Goal: Find specific page/section: Find specific page/section

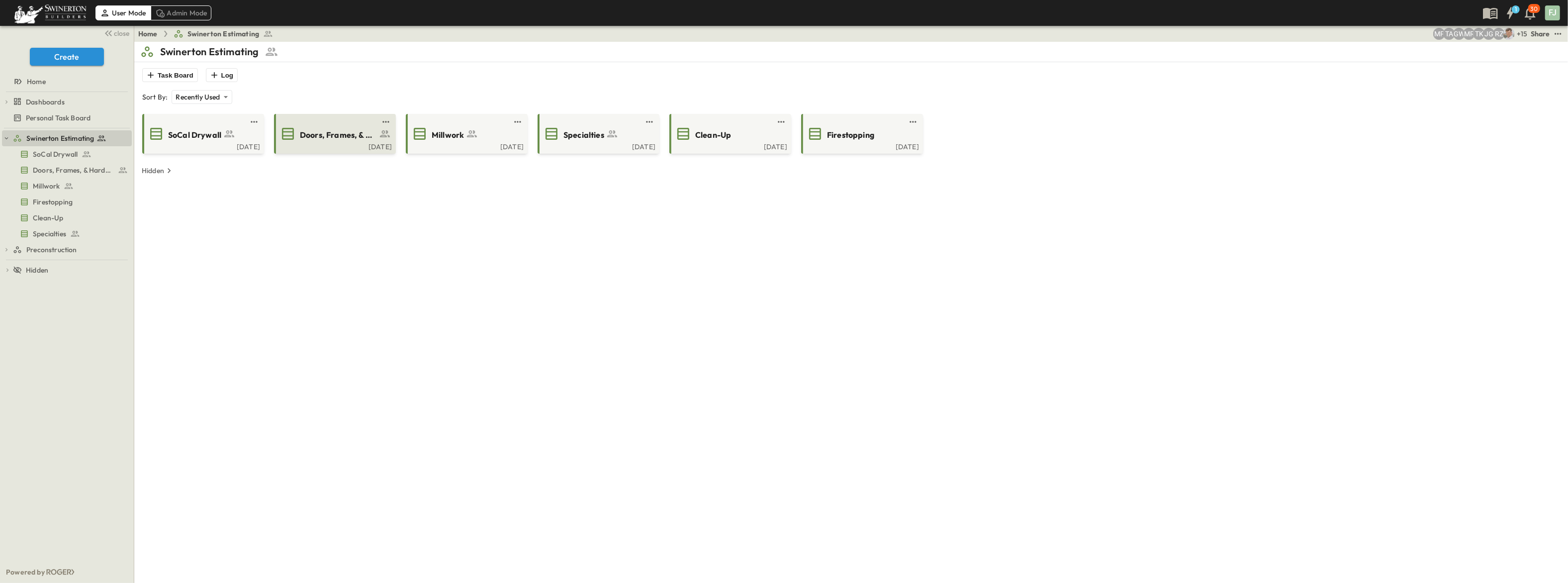
click at [339, 129] on span "Doors, Frames, & Hardware" at bounding box center [338, 135] width 77 height 11
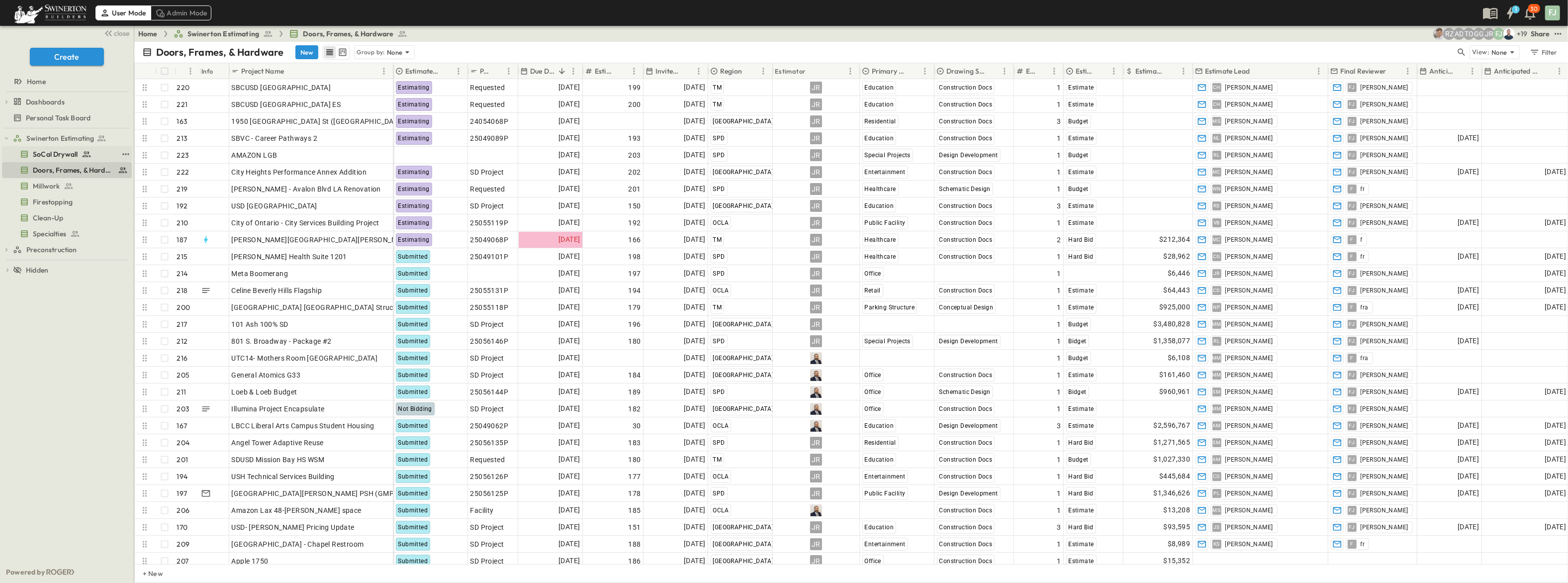
click at [38, 150] on span "SoCal Drywall" at bounding box center [55, 155] width 45 height 10
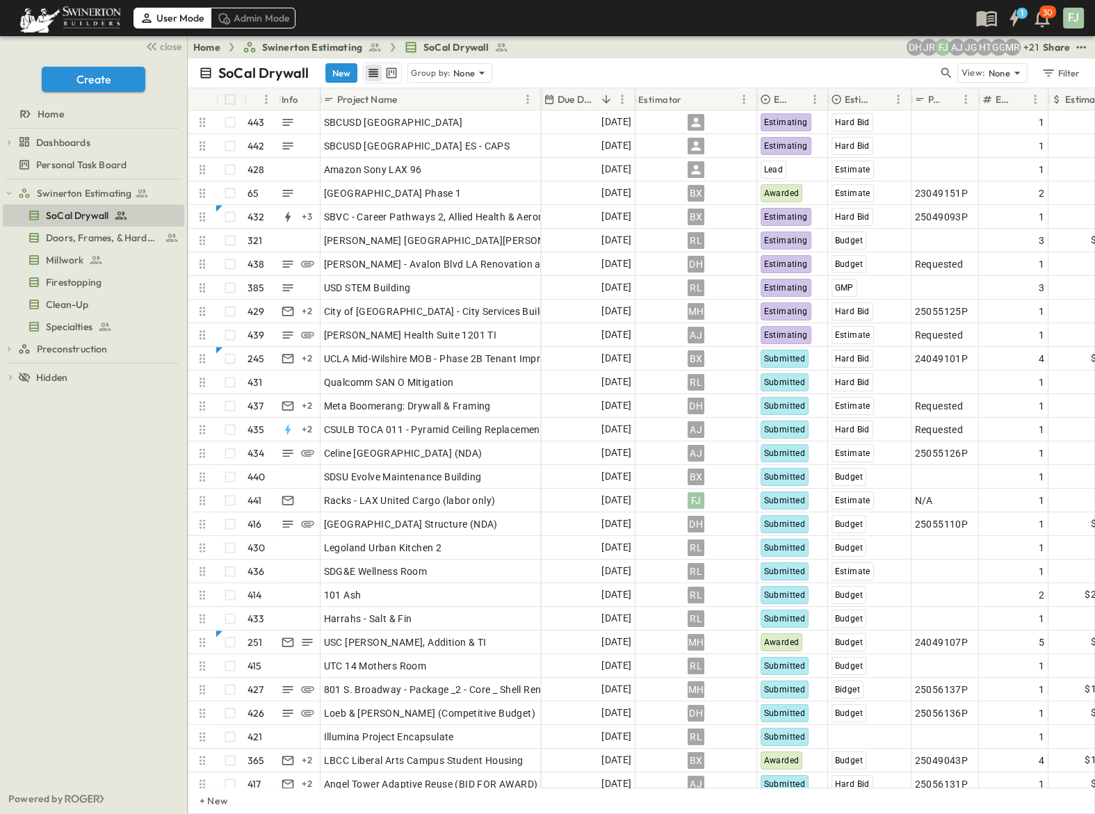
click at [55, 579] on div "Swinerton Estimating SoCal Drywall Doors, Frames, & Hardware Millwork Firestopp…" at bounding box center [93, 481] width 187 height 604
click at [108, 231] on span "Doors, Frames, & Hardware" at bounding box center [94, 238] width 97 height 14
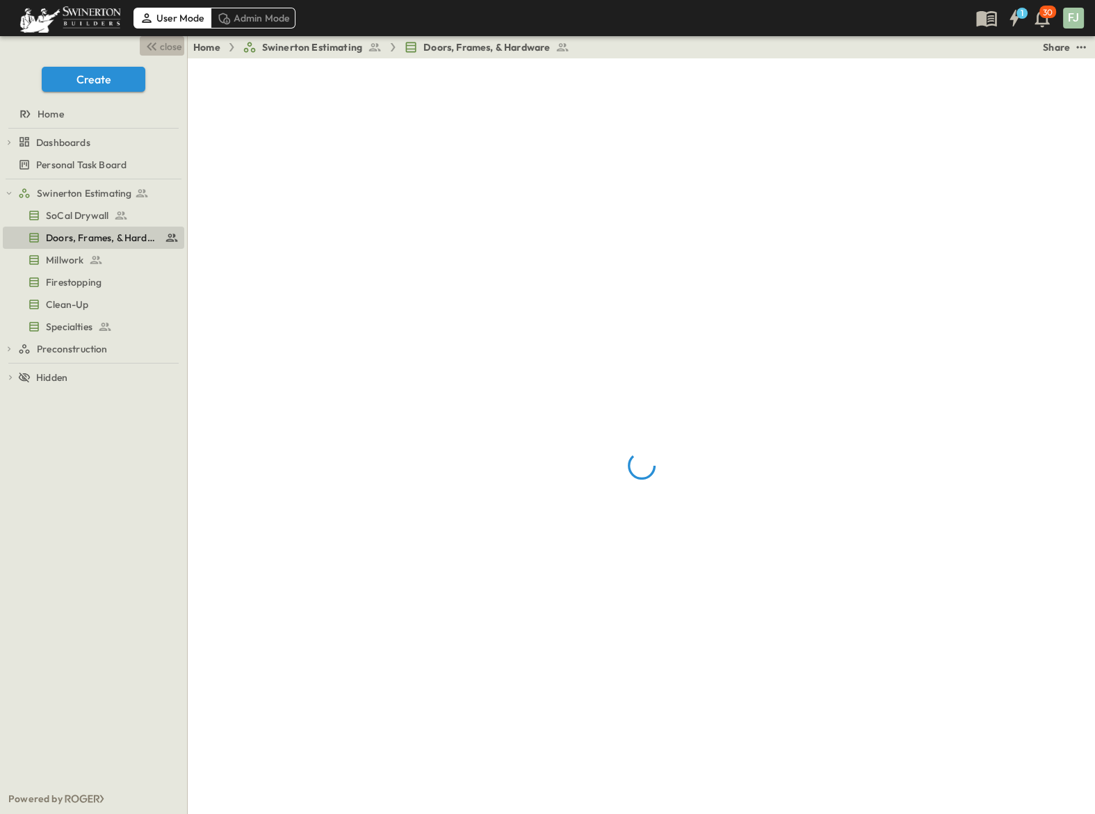
click at [168, 40] on span "close" at bounding box center [171, 47] width 22 height 14
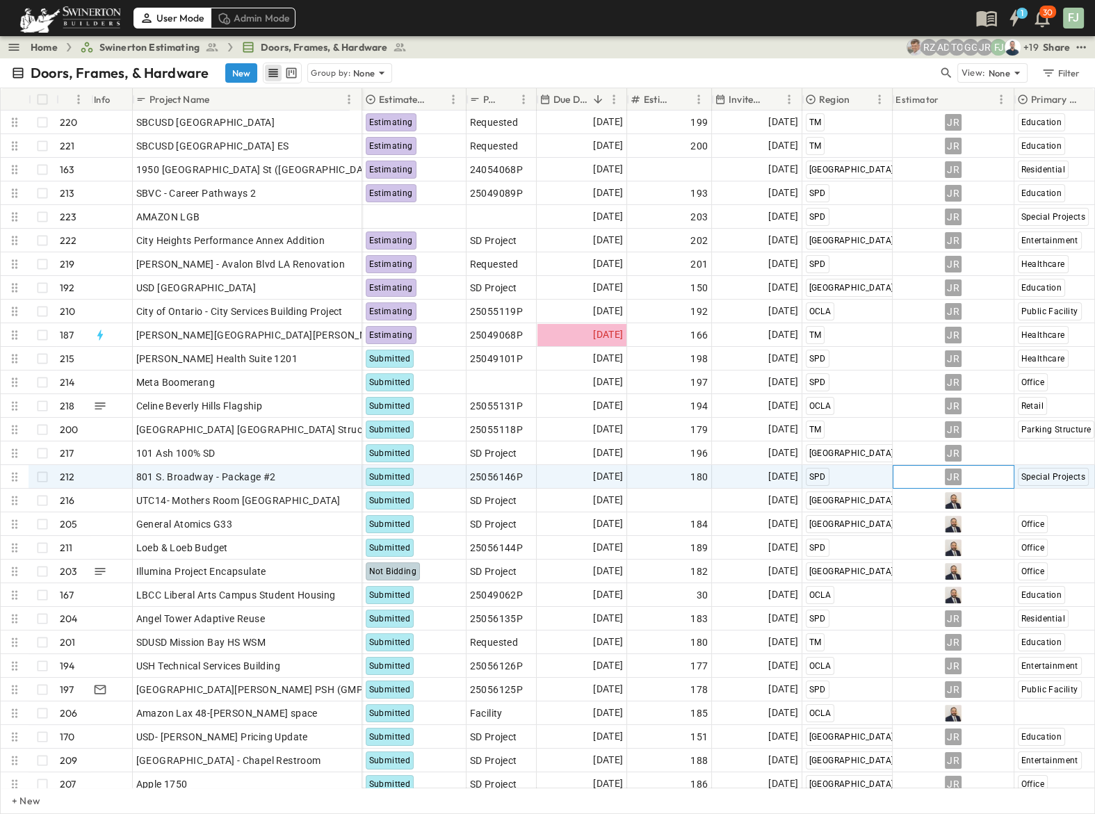
click at [903, 467] on div "JR" at bounding box center [954, 477] width 120 height 22
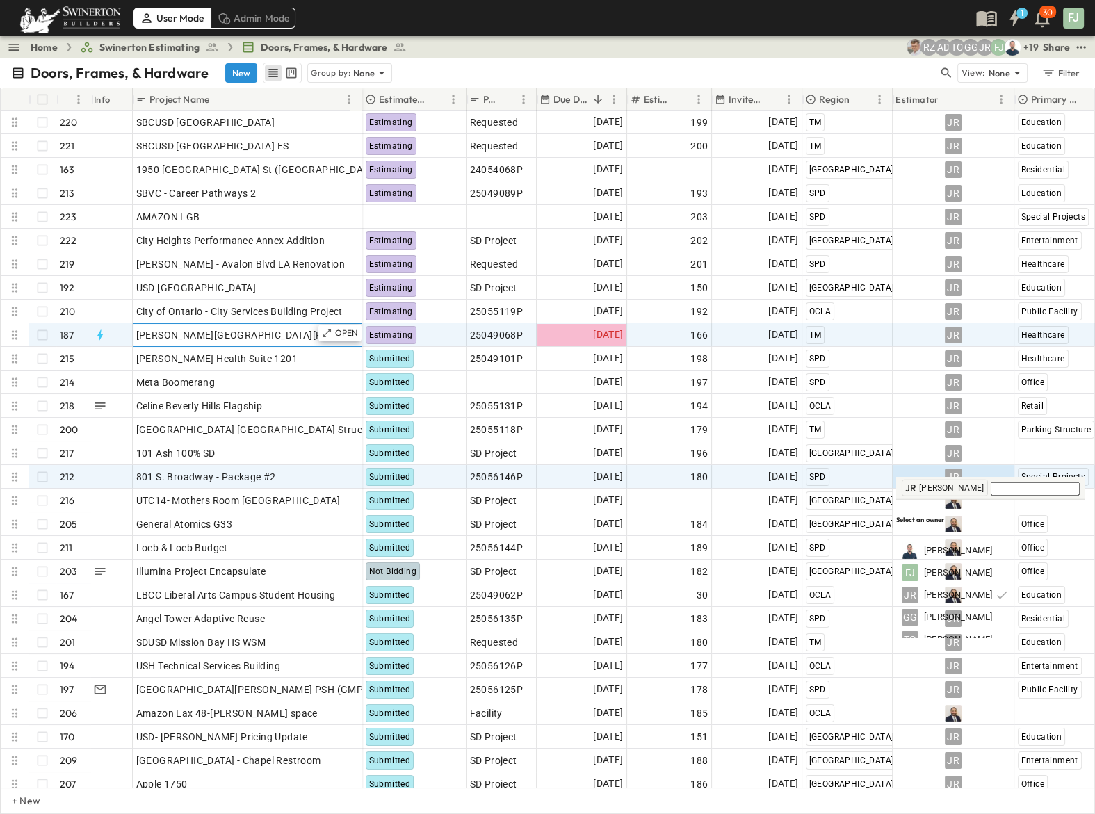
click at [252, 325] on div "[PERSON_NAME][GEOGRAPHIC_DATA][PERSON_NAME]" at bounding box center [247, 334] width 223 height 19
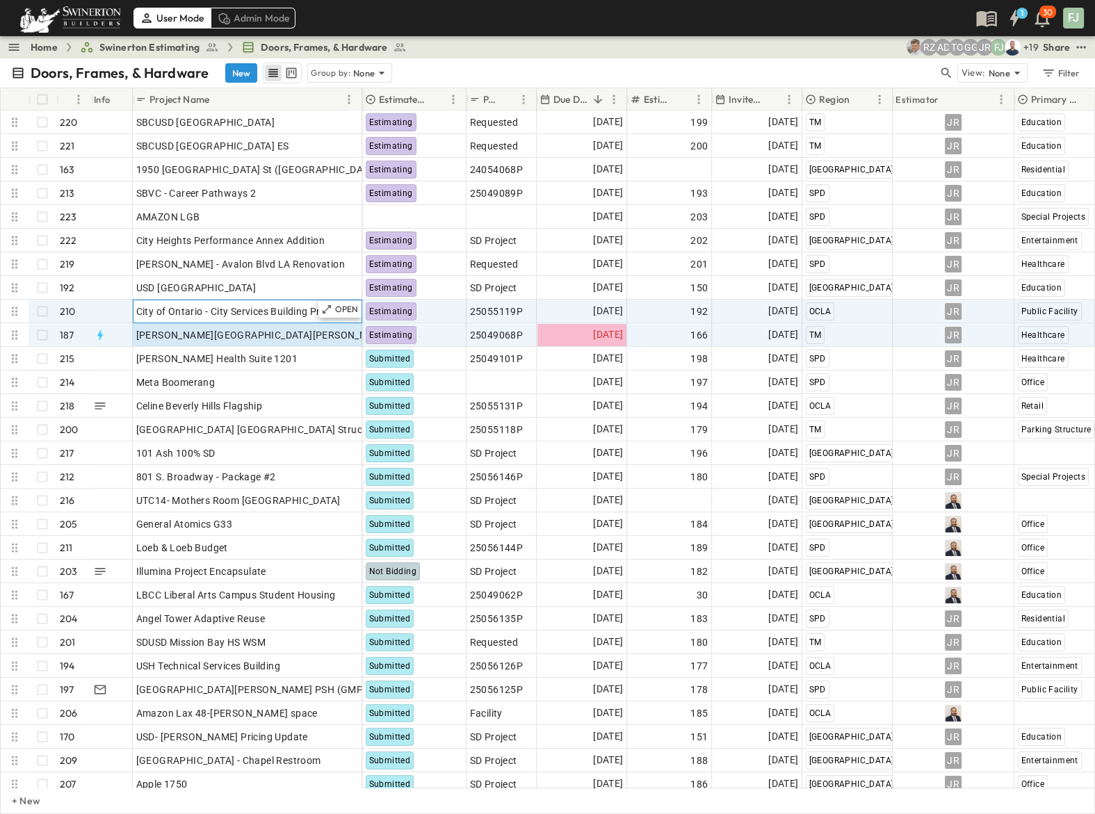
click at [216, 305] on span "City of Ontario - City Services Building Project" at bounding box center [239, 312] width 207 height 14
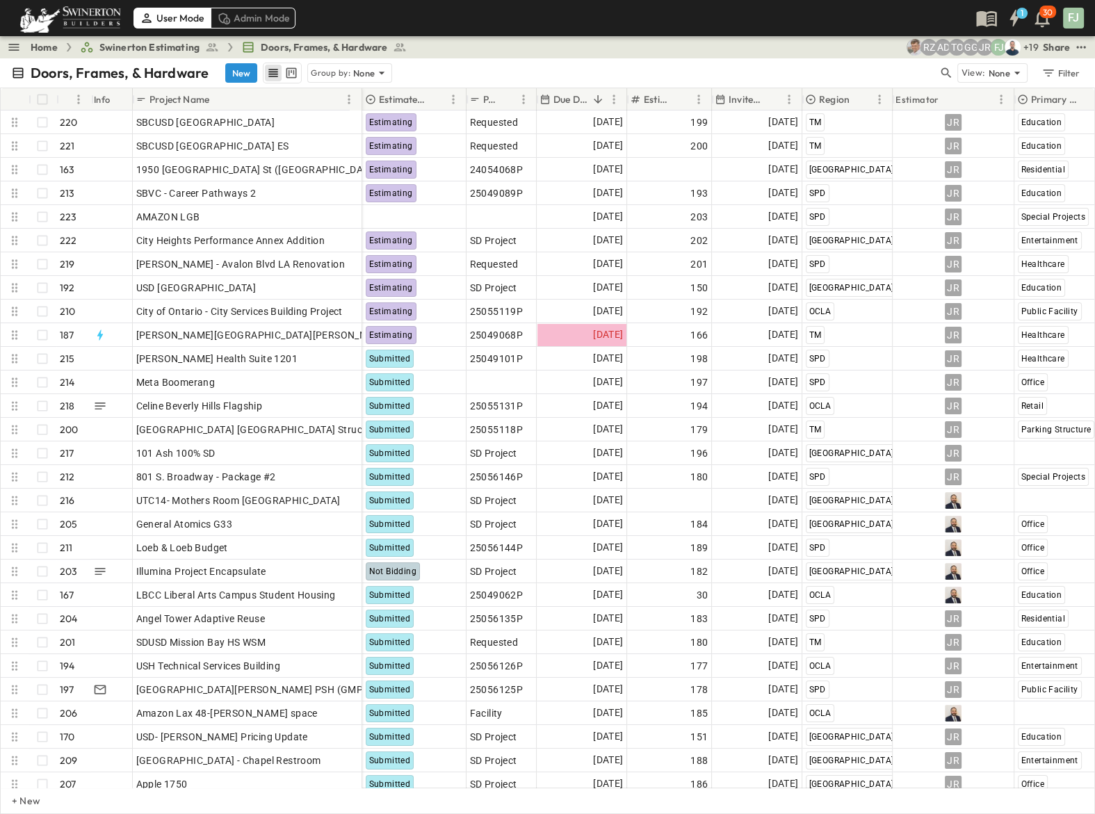
click at [461, 58] on div "Doors, Frames, & Hardware New Group by: None View: None Filter" at bounding box center [547, 72] width 1095 height 29
click at [770, 28] on div "User Mode Admin Mode 1 30 FJ" at bounding box center [546, 18] width 1093 height 36
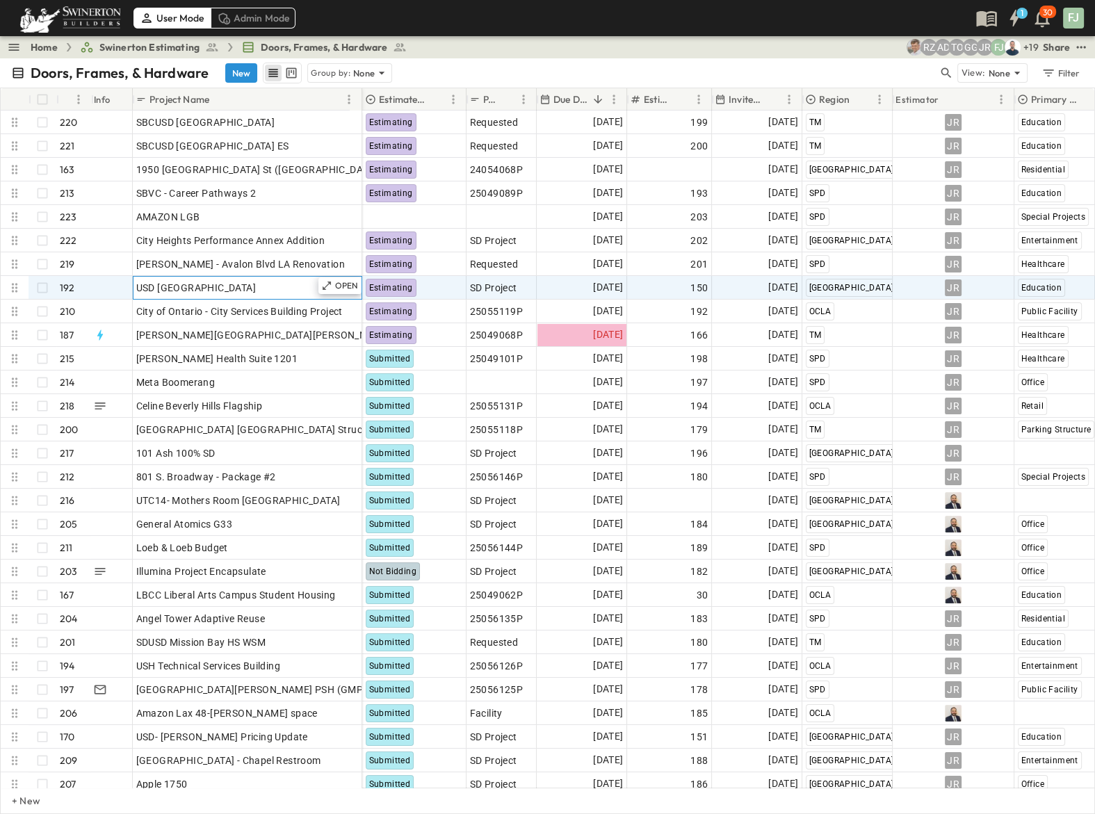
click at [258, 278] on div "USD [GEOGRAPHIC_DATA]" at bounding box center [247, 287] width 223 height 19
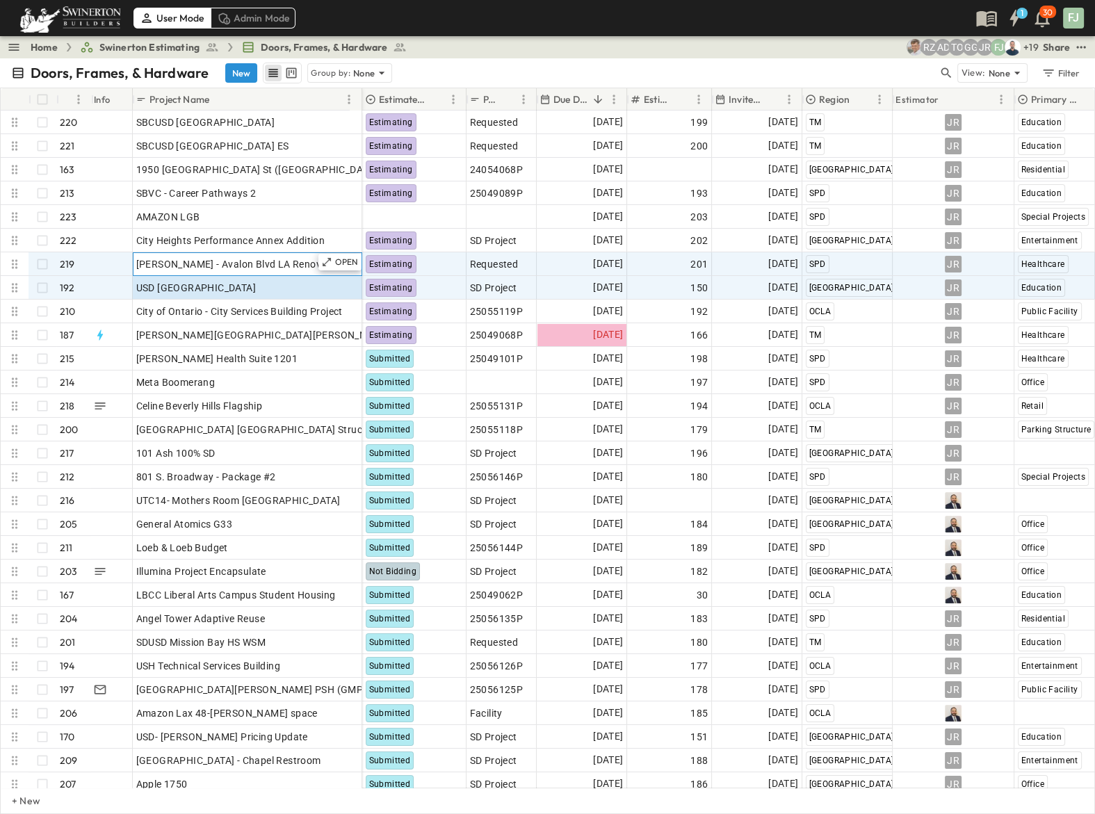
click at [253, 255] on div "[PERSON_NAME] - Avalon Blvd LA Renovation" at bounding box center [247, 264] width 223 height 19
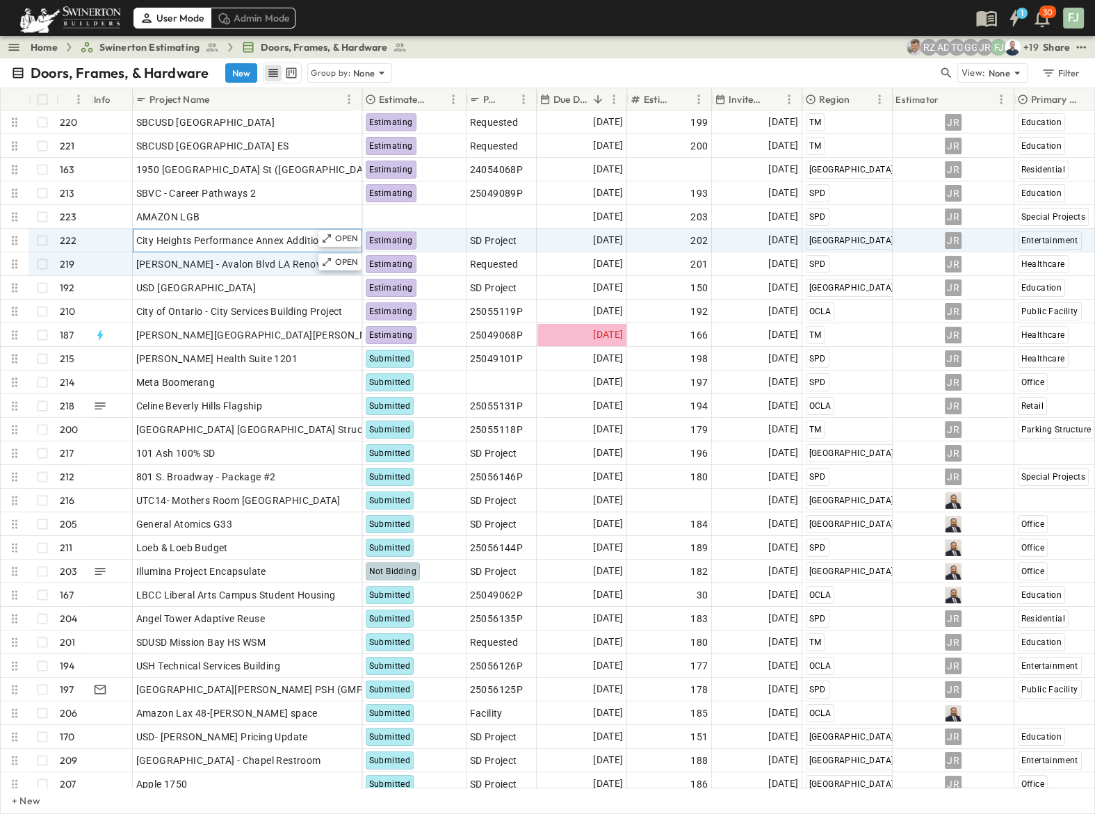
click at [203, 234] on span "City Heights Performance Annex Addition" at bounding box center [230, 241] width 189 height 14
drag, startPoint x: 289, startPoint y: 227, endPoint x: 118, endPoint y: 228, distance: 170.4
click at [118, 229] on div "[GEOGRAPHIC_DATA] Performance Annex Addition 222 OPEN [GEOGRAPHIC_DATA] Perform…" at bounding box center [182, 241] width 362 height 24
click at [197, 234] on input "**********" at bounding box center [185, 241] width 102 height 15
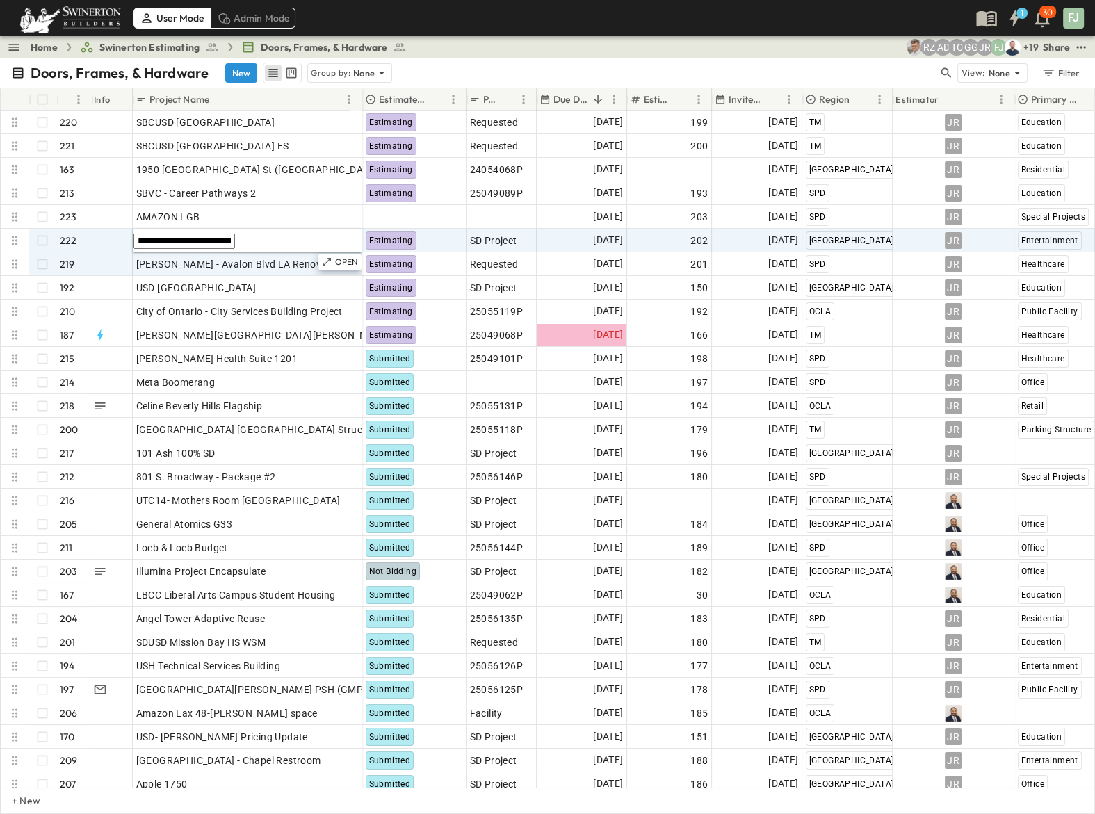
click at [197, 234] on input "**********" at bounding box center [185, 241] width 102 height 15
click at [196, 234] on input "**********" at bounding box center [185, 241] width 102 height 15
click at [597, 232] on span "[DATE]" at bounding box center [608, 240] width 30 height 16
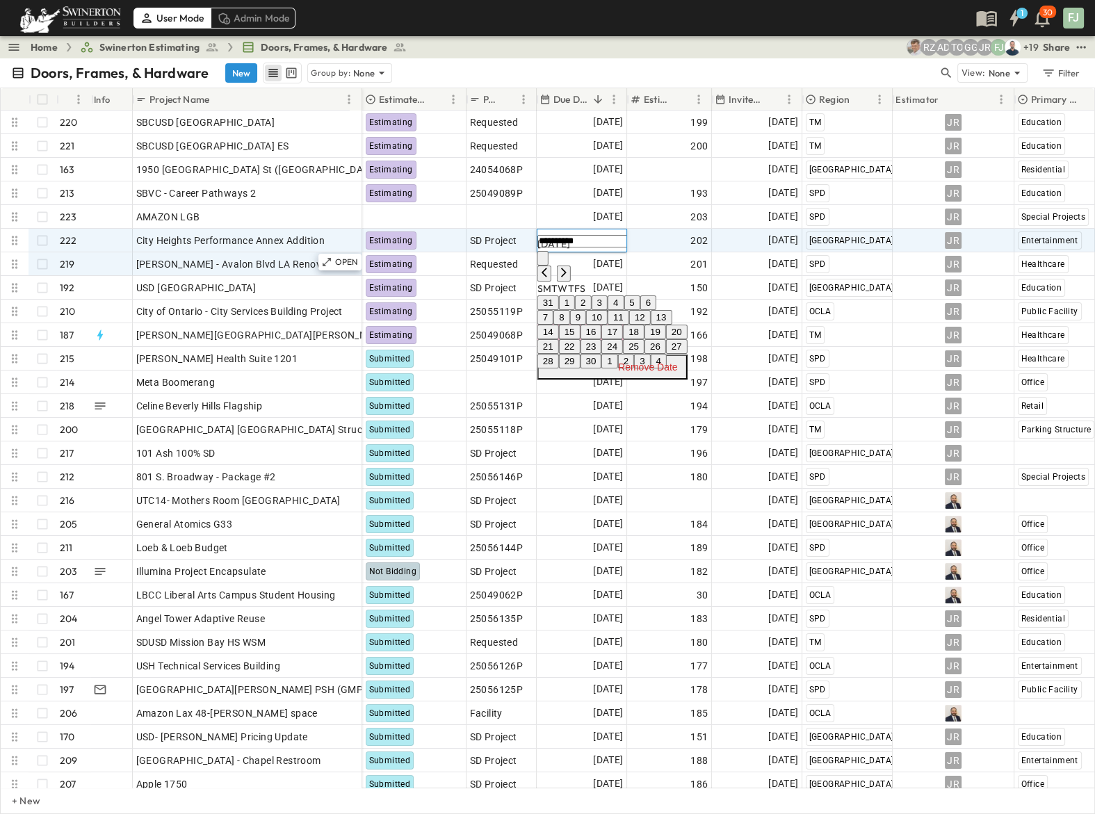
click at [645, 339] on button "18" at bounding box center [634, 332] width 22 height 15
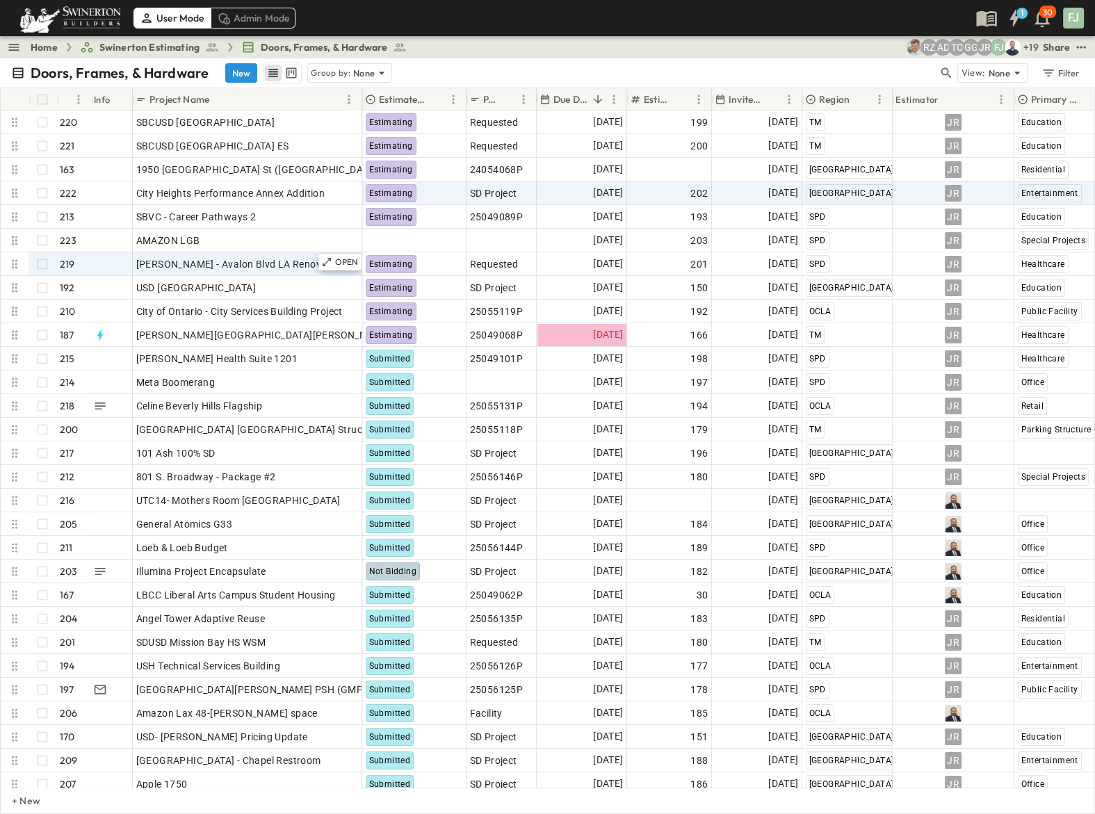
click at [607, 45] on div "Home Swinerton Estimating Doors, Frames, & Hardware + 19 [PERSON_NAME] GG TO AD…" at bounding box center [547, 47] width 1095 height 22
click at [599, 185] on span "[DATE]" at bounding box center [608, 193] width 30 height 16
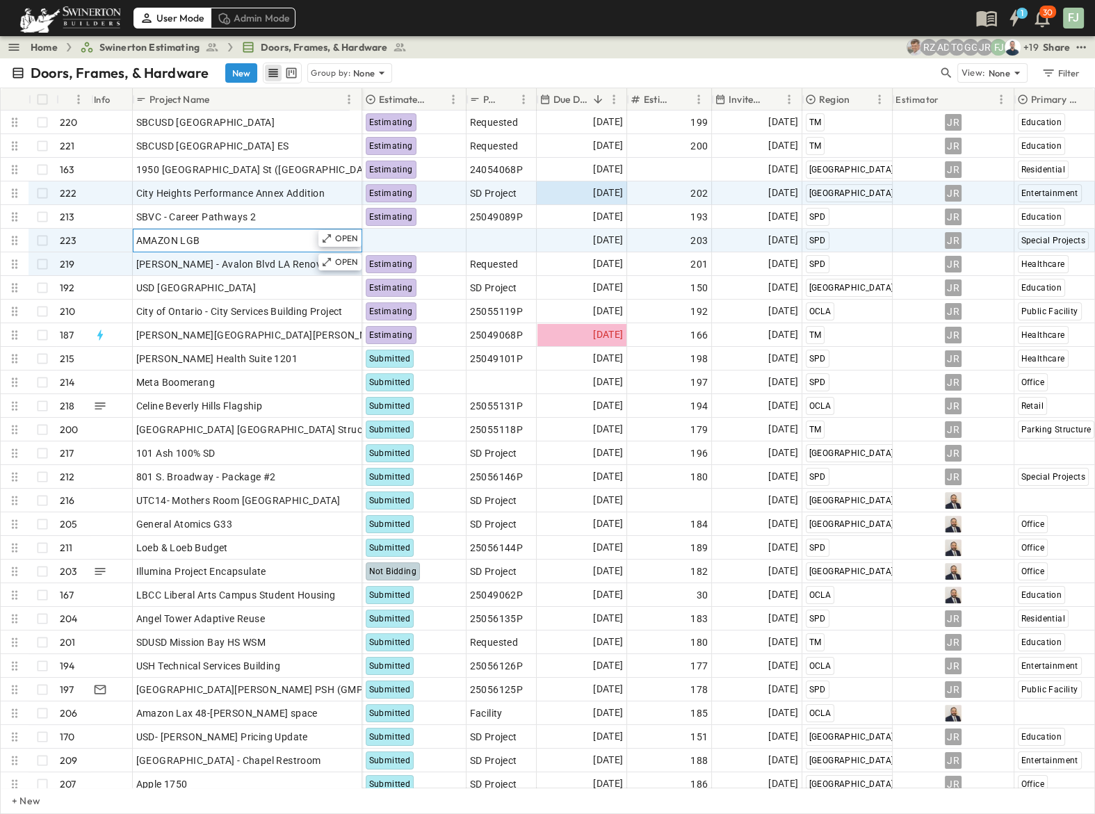
click at [200, 231] on div "AMAZON LGB" at bounding box center [247, 240] width 223 height 19
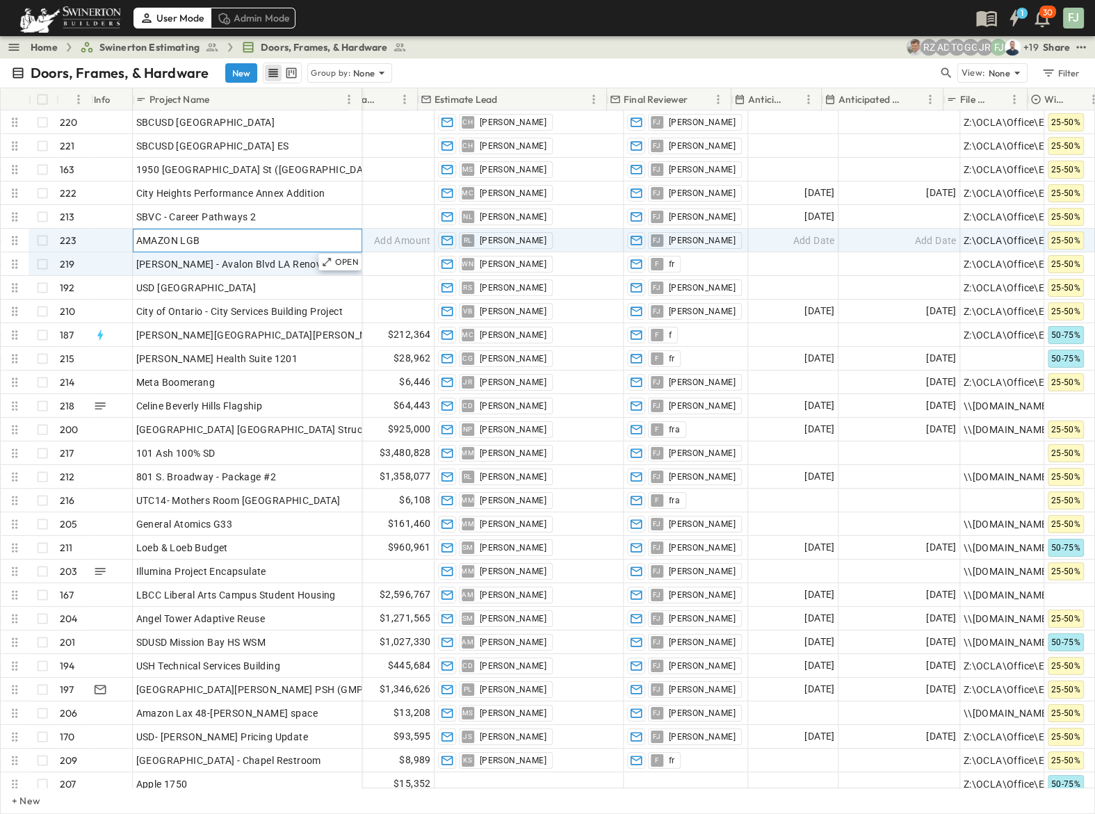
scroll to position [0, 1074]
